Goal: Task Accomplishment & Management: Manage account settings

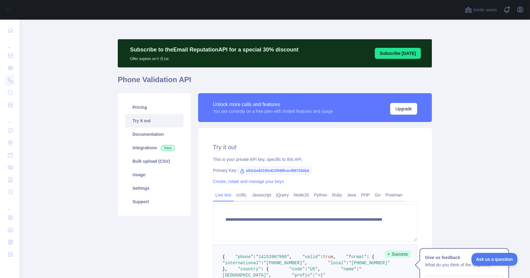
scroll to position [122, 0]
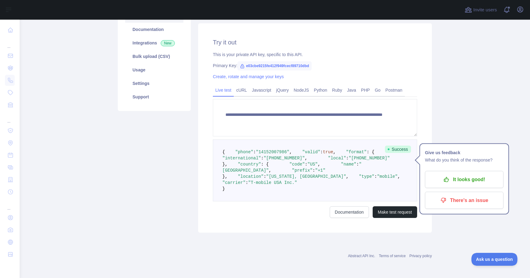
drag, startPoint x: 338, startPoint y: 209, endPoint x: 276, endPoint y: 202, distance: 62.1
click at [277, 202] on pre "{ "phone" : "[PHONE_NUMBER]" , "valid" : true , "format" : { "international" : …" at bounding box center [315, 171] width 204 height 62
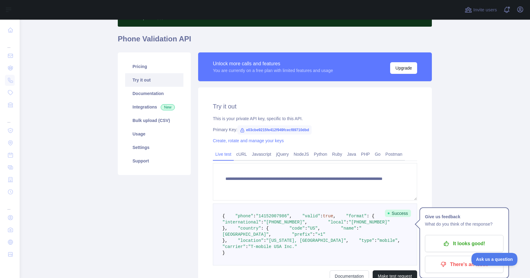
scroll to position [0, 0]
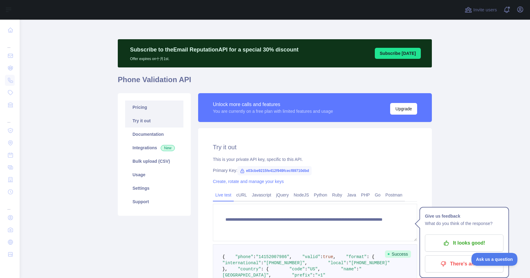
click at [138, 105] on link "Pricing" at bounding box center [154, 108] width 58 height 14
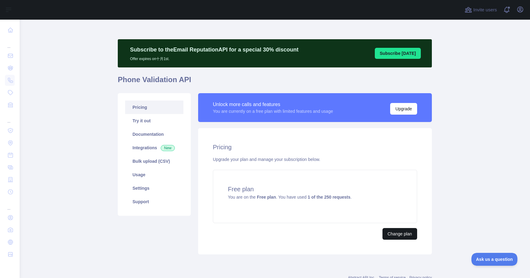
click at [397, 234] on button "Change plan" at bounding box center [400, 234] width 35 height 12
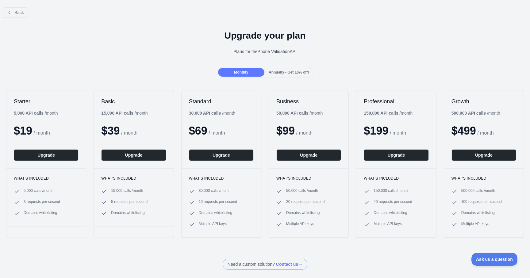
click at [280, 75] on div "Annually - Get 10% off!" at bounding box center [289, 72] width 46 height 9
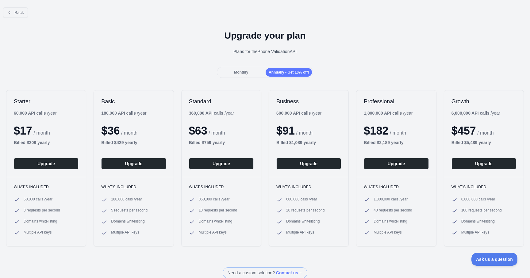
click at [245, 72] on div "Monthly" at bounding box center [241, 72] width 46 height 9
